Goal: Task Accomplishment & Management: Complete application form

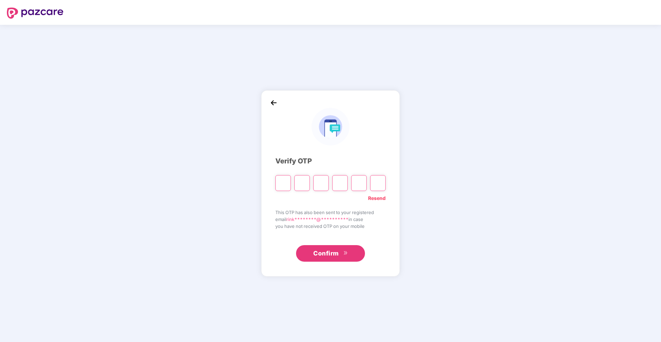
paste input "*"
type input "*"
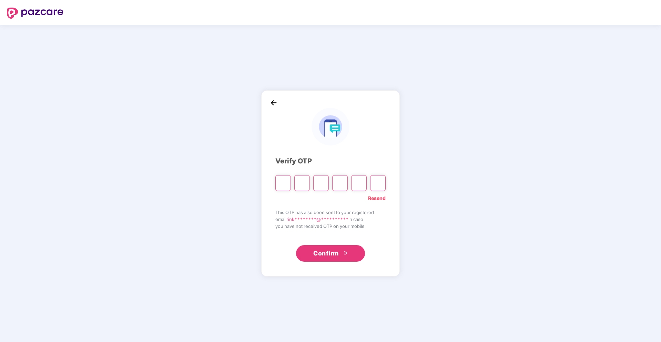
type input "*"
click at [380, 185] on input "*" at bounding box center [378, 183] width 16 height 16
paste input "*"
type input "*"
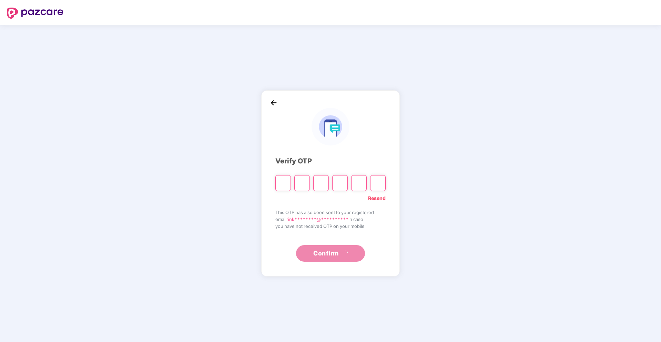
type input "*"
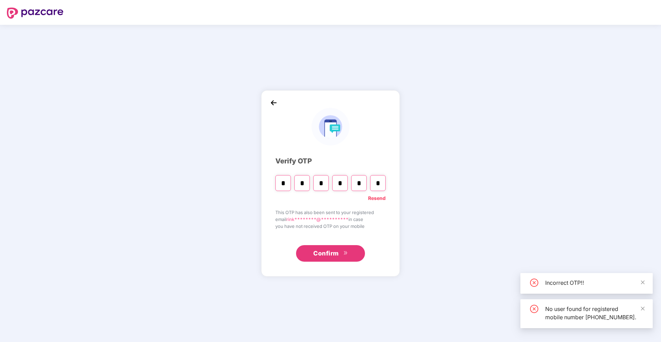
click at [342, 253] on button "Confirm" at bounding box center [330, 253] width 69 height 17
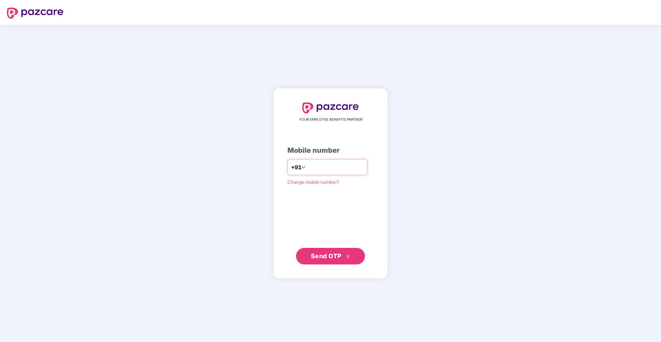
click at [322, 167] on input "number" at bounding box center [335, 167] width 56 height 11
type input "**********"
click at [328, 251] on span "Send OTP" at bounding box center [331, 256] width 40 height 10
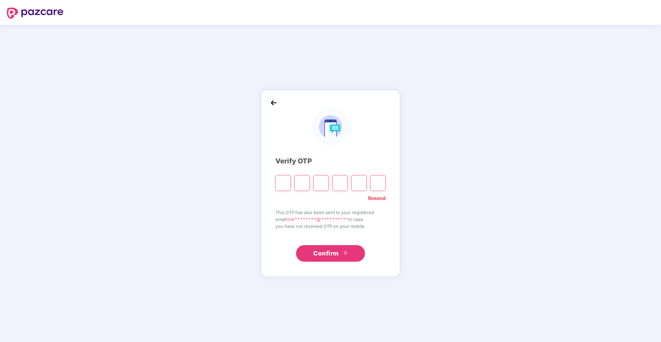
paste input "*"
type input "*"
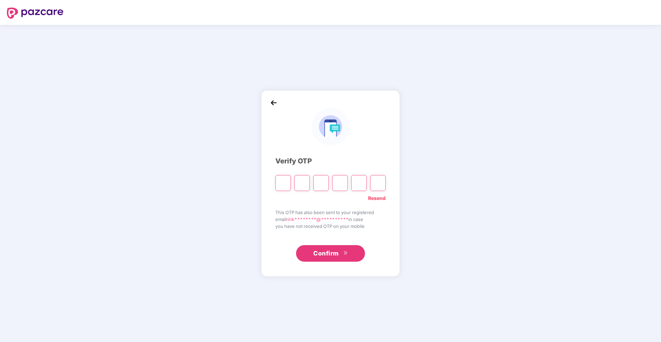
type input "*"
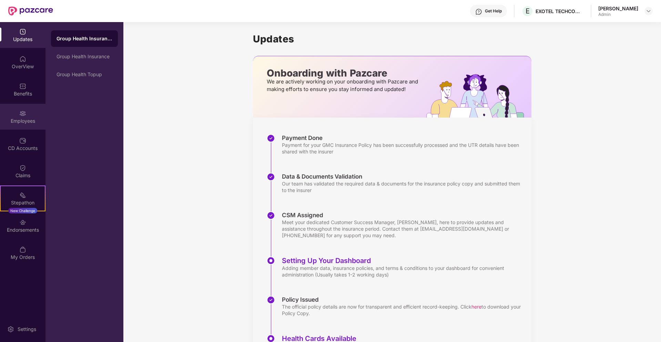
click at [32, 123] on div "Employees" at bounding box center [22, 120] width 45 height 7
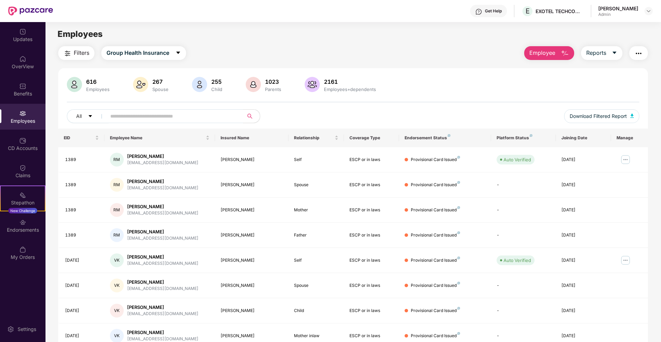
click at [550, 50] on span "Employee" at bounding box center [542, 53] width 26 height 9
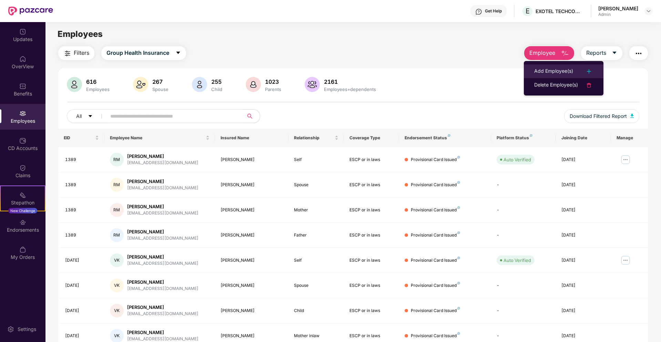
click at [555, 73] on div "Add Employee(s)" at bounding box center [553, 71] width 39 height 8
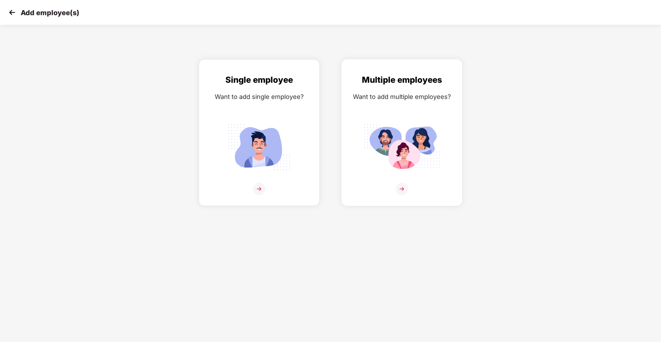
click at [394, 157] on img at bounding box center [401, 147] width 77 height 54
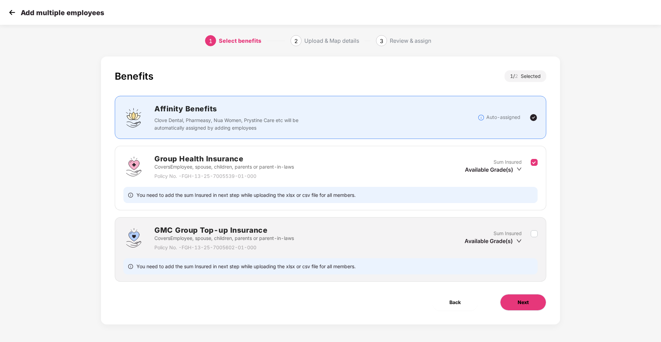
click at [516, 306] on button "Next" at bounding box center [523, 302] width 46 height 17
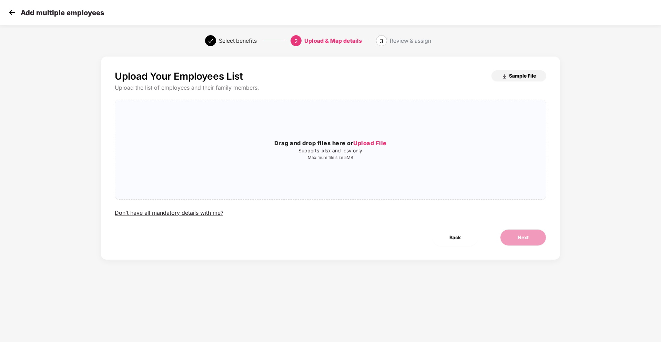
click at [523, 75] on span "Sample File" at bounding box center [522, 75] width 27 height 7
click at [473, 97] on div "Upload Your Employees List Sample File Upload the list of employees and their f…" at bounding box center [330, 143] width 431 height 146
click at [520, 78] on span "Sample File" at bounding box center [522, 75] width 27 height 7
click at [322, 36] on div "Upload & Map details" at bounding box center [333, 40] width 58 height 11
click at [322, 40] on div "Upload & Map details" at bounding box center [333, 40] width 58 height 11
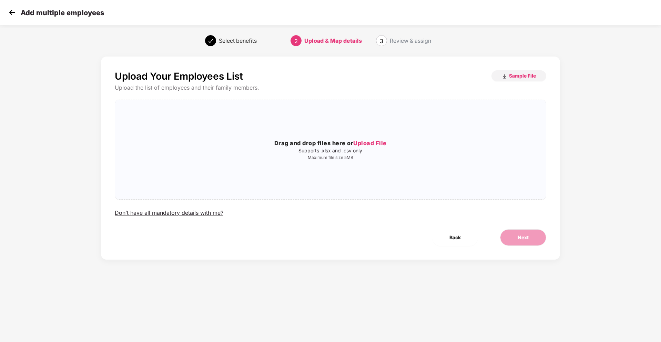
click at [12, 13] on img at bounding box center [12, 12] width 10 height 10
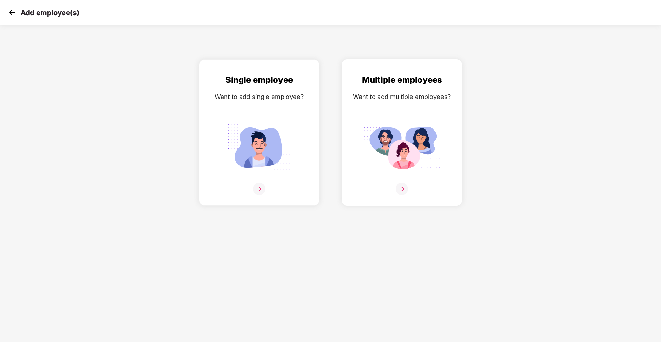
click at [406, 132] on img at bounding box center [401, 147] width 77 height 54
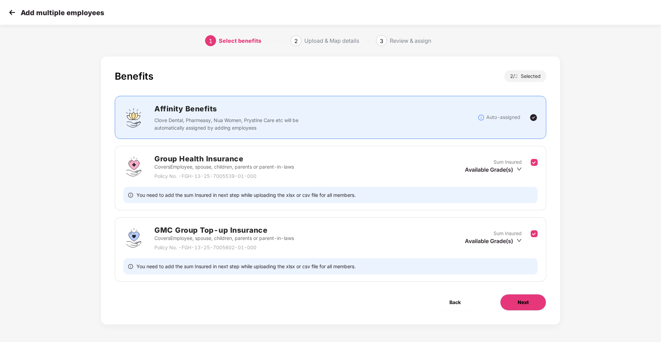
click at [532, 300] on button "Next" at bounding box center [523, 302] width 46 height 17
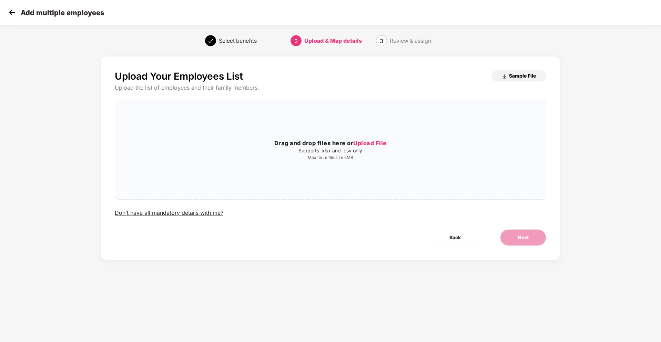
click at [515, 76] on span "Sample File" at bounding box center [522, 75] width 27 height 7
click at [374, 146] on span "Upload File" at bounding box center [369, 143] width 33 height 7
click at [515, 236] on button "Next" at bounding box center [523, 237] width 46 height 17
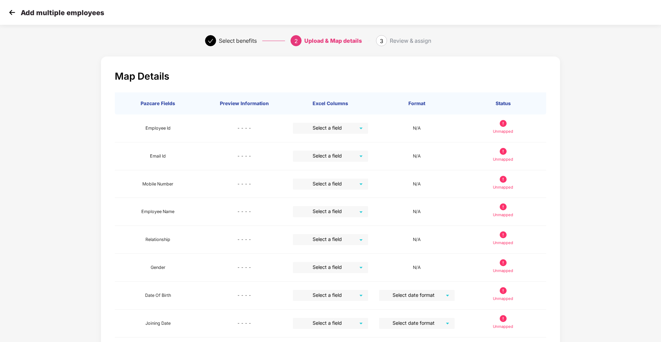
click at [16, 11] on img at bounding box center [12, 12] width 10 height 10
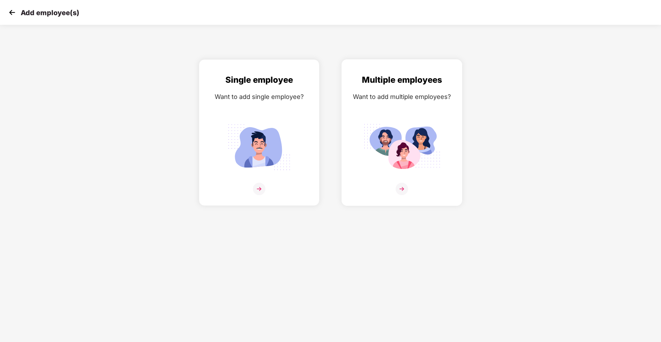
click at [419, 172] on img at bounding box center [401, 147] width 77 height 54
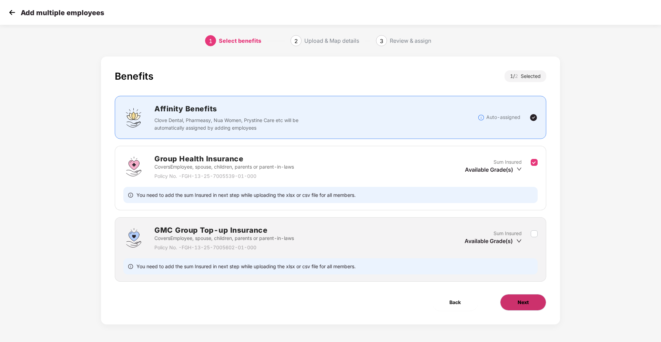
drag, startPoint x: 525, startPoint y: 312, endPoint x: 526, endPoint y: 308, distance: 4.3
click at [525, 312] on div "Benefits 1 / 2 Selected Affinity Benefits Clove Dental, Pharmeasy, Nua Women, P…" at bounding box center [330, 190] width 459 height 268
click at [526, 307] on button "Next" at bounding box center [523, 302] width 46 height 17
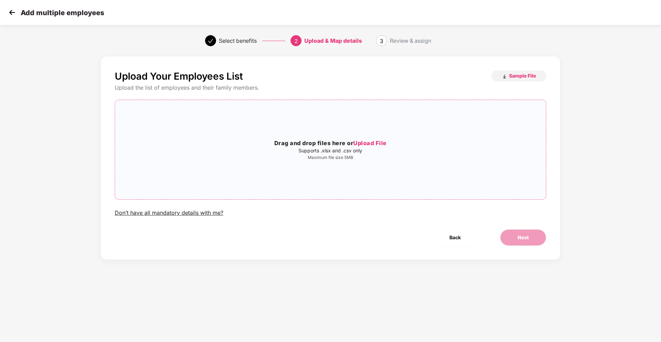
click at [377, 145] on span "Upload File" at bounding box center [369, 143] width 33 height 7
click at [511, 234] on button "Next" at bounding box center [523, 237] width 46 height 17
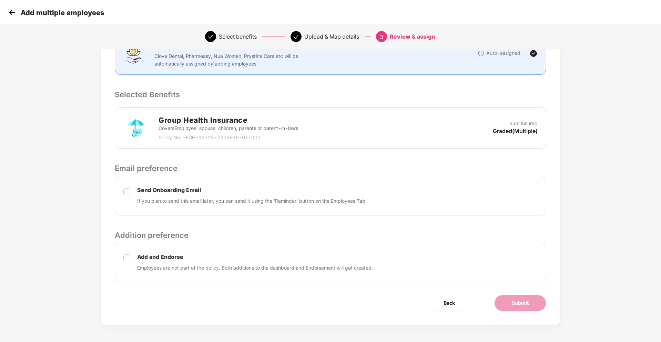
scroll to position [109, 0]
click at [123, 193] on div "Send Onboarding Email If you plan to send this email later, you can send it usi…" at bounding box center [330, 195] width 431 height 40
click at [129, 196] on label at bounding box center [126, 196] width 7 height 18
click at [506, 302] on button "Submit" at bounding box center [520, 302] width 52 height 17
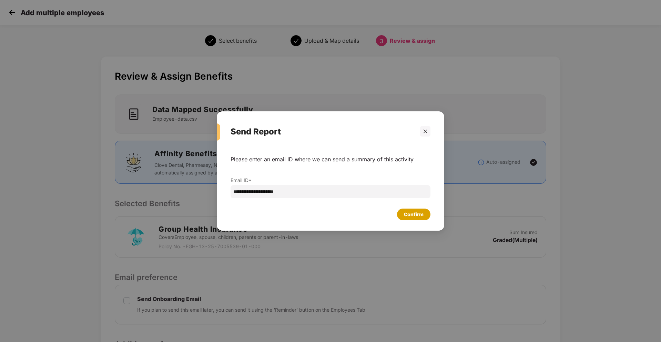
click at [414, 217] on div "Confirm" at bounding box center [414, 214] width 20 height 8
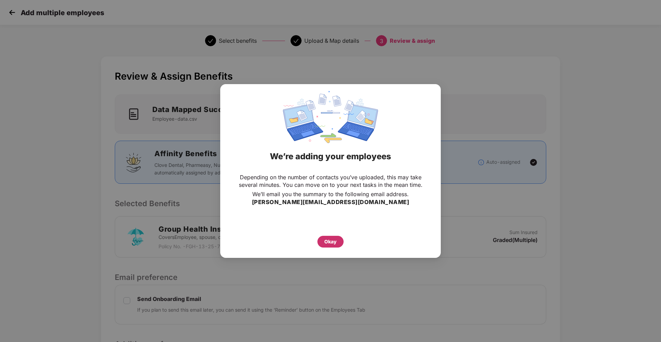
click at [331, 244] on div "Okay" at bounding box center [330, 242] width 12 height 8
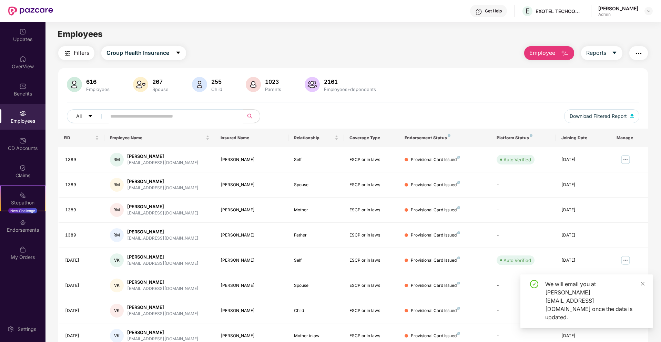
click at [547, 51] on span "Employee" at bounding box center [542, 53] width 26 height 9
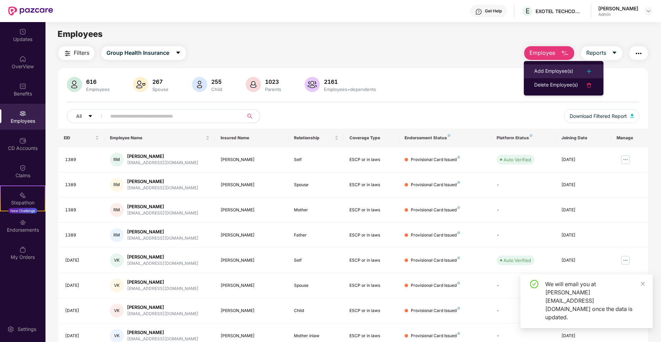
click at [564, 65] on li "Add Employee(s)" at bounding box center [564, 71] width 80 height 14
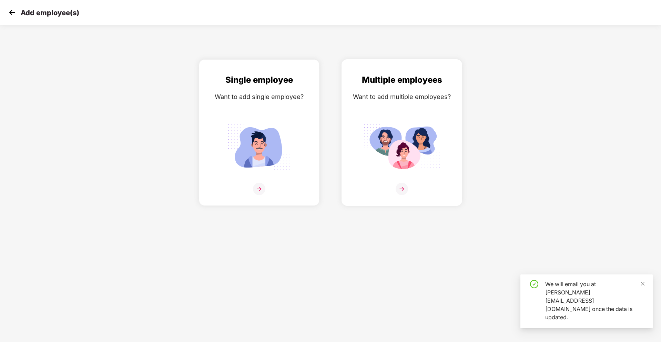
click at [403, 115] on div "Multiple employees Want to add multiple employees?" at bounding box center [402, 138] width 106 height 130
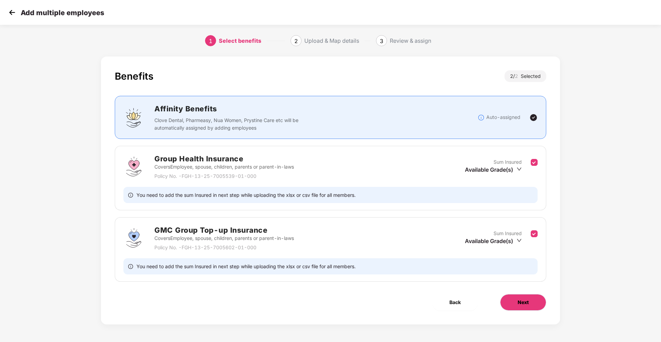
click at [523, 305] on span "Next" at bounding box center [522, 302] width 11 height 8
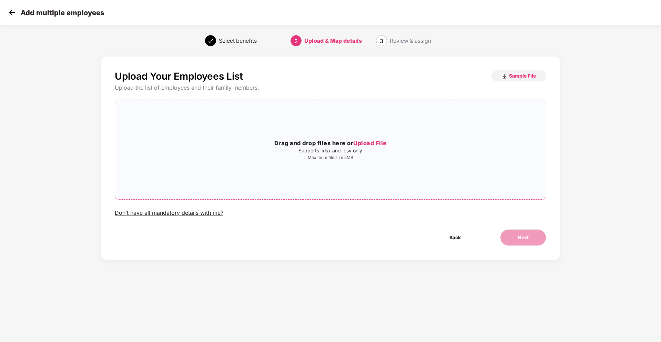
click at [364, 140] on span "Upload File" at bounding box center [369, 143] width 33 height 7
click at [517, 236] on span "Next" at bounding box center [522, 238] width 11 height 8
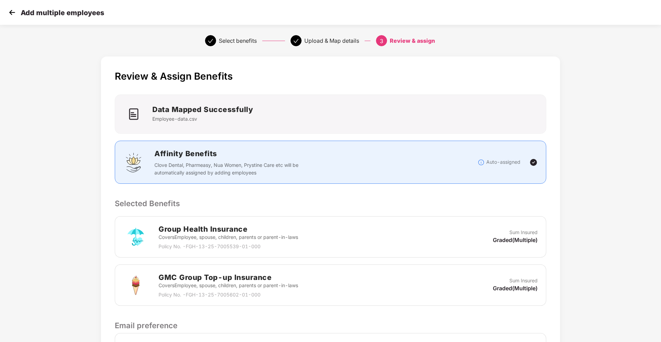
scroll to position [157, 0]
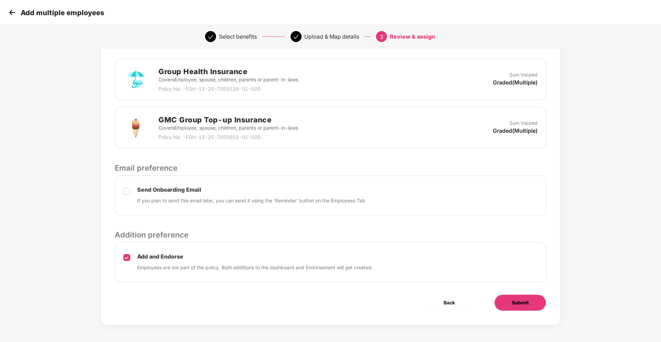
click at [510, 304] on button "Submit" at bounding box center [520, 302] width 52 height 17
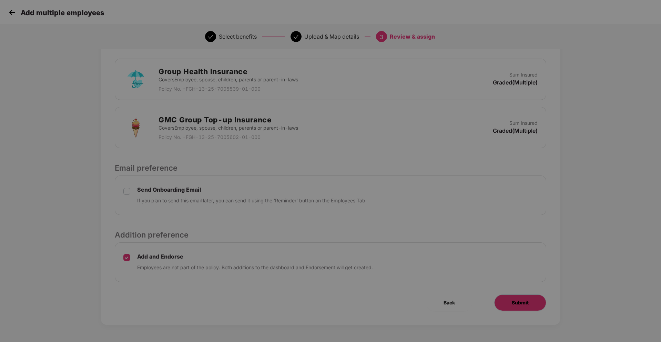
scroll to position [0, 0]
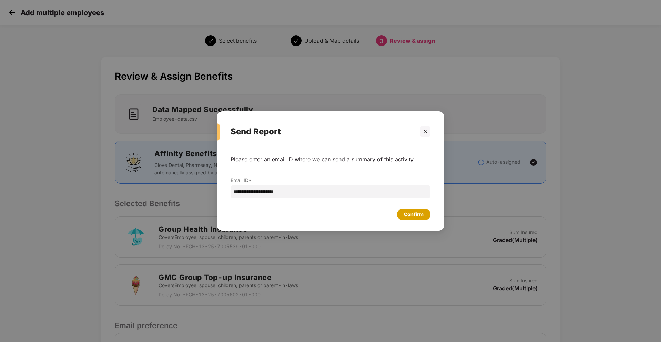
click at [413, 216] on div "Confirm" at bounding box center [414, 214] width 20 height 8
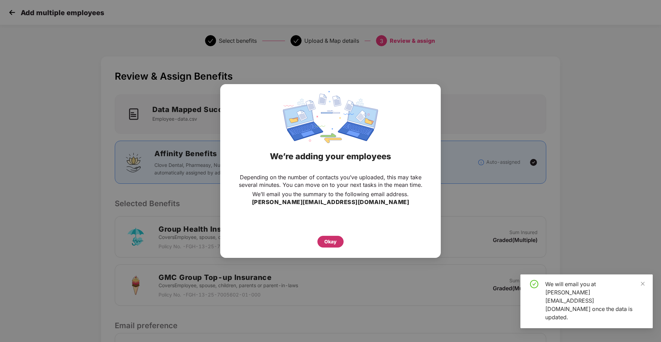
click at [320, 243] on div "Okay" at bounding box center [330, 242] width 26 height 12
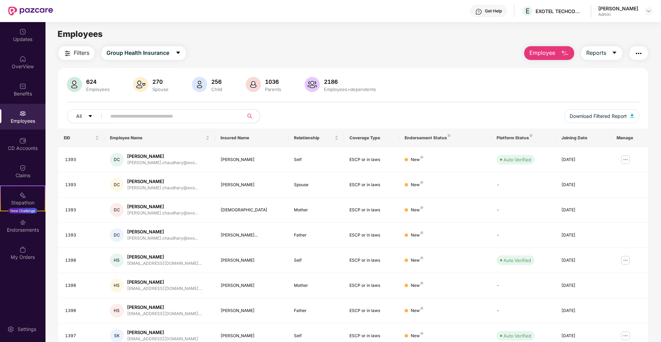
click at [549, 56] on span "Employee" at bounding box center [542, 53] width 26 height 9
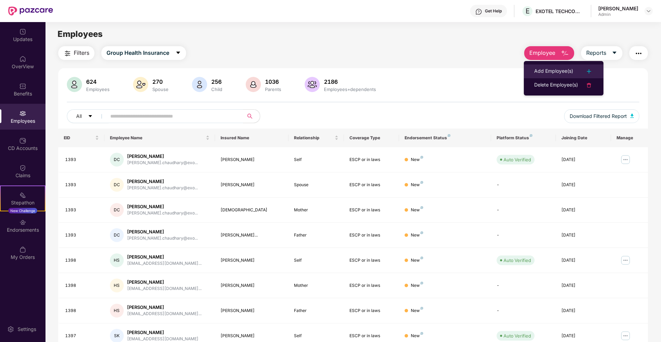
click at [561, 70] on div "Add Employee(s)" at bounding box center [553, 71] width 39 height 8
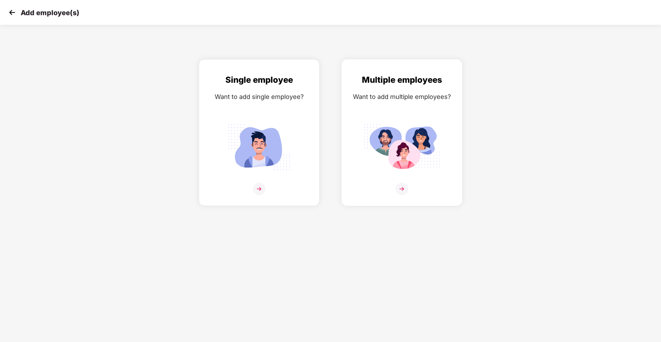
click at [413, 137] on img at bounding box center [401, 147] width 77 height 54
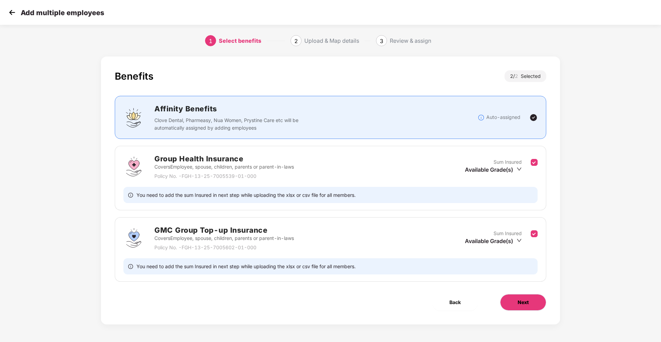
click at [526, 305] on span "Next" at bounding box center [522, 302] width 11 height 8
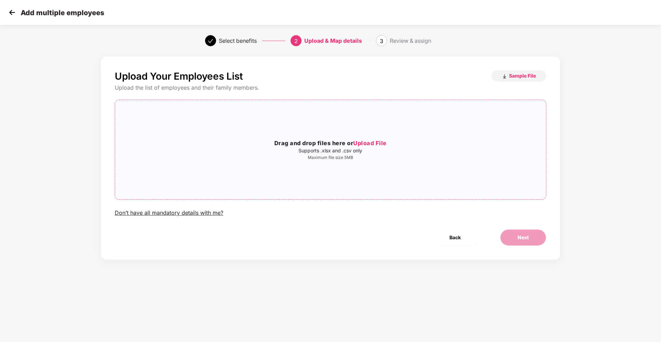
click at [371, 145] on span "Upload File" at bounding box center [369, 143] width 33 height 7
click at [515, 241] on button "Next" at bounding box center [523, 237] width 46 height 17
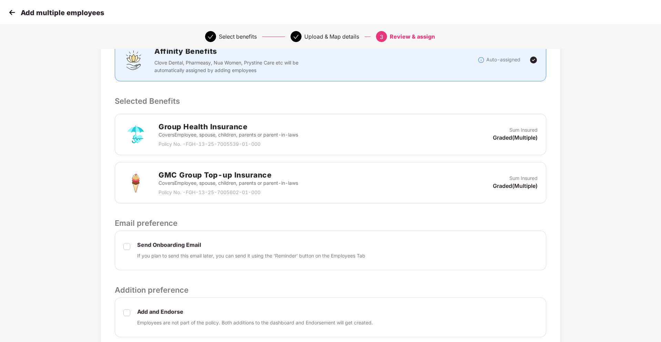
scroll to position [157, 0]
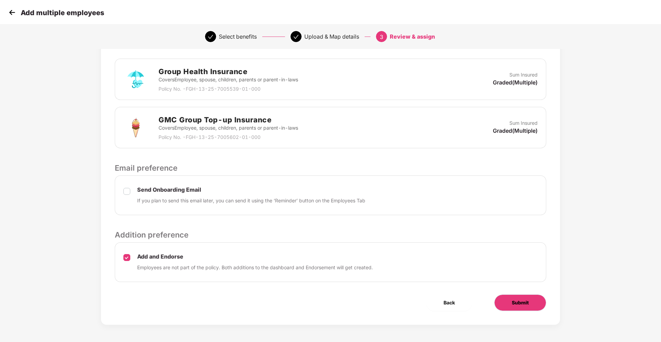
click at [515, 296] on button "Submit" at bounding box center [520, 302] width 52 height 17
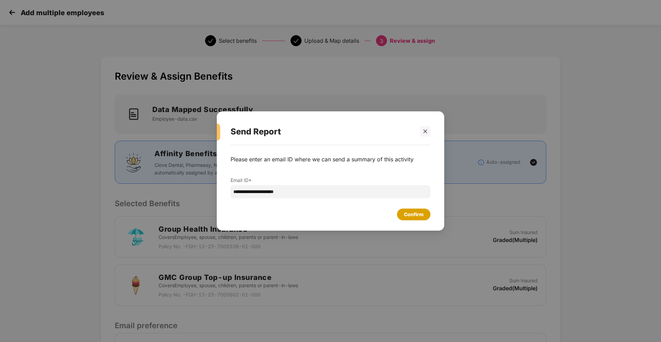
click at [415, 216] on div "Confirm" at bounding box center [414, 214] width 20 height 8
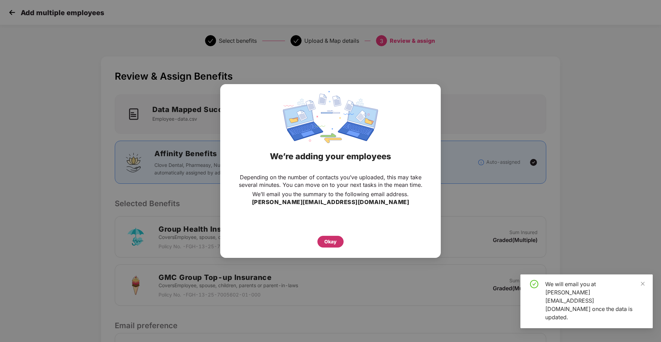
click at [333, 243] on div "Okay" at bounding box center [330, 242] width 12 height 8
